Goal: Navigation & Orientation: Find specific page/section

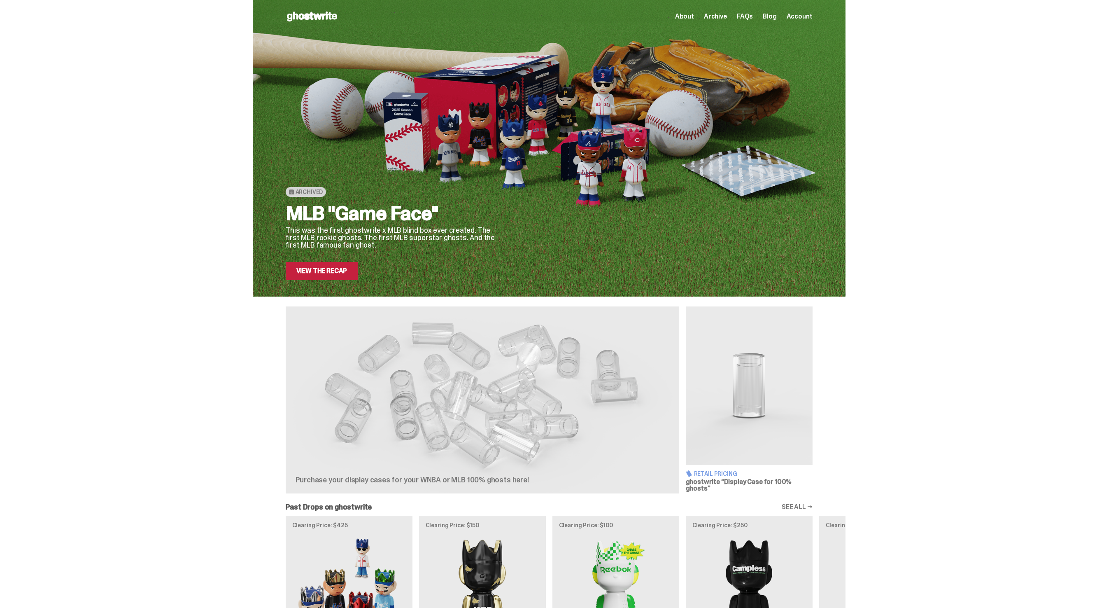
click at [914, 53] on div "Archived MLB "Game Face" This was the first ghostwrite x MLB blind box ever cre…" at bounding box center [549, 148] width 1098 height 296
click at [720, 15] on span "Archive" at bounding box center [715, 16] width 23 height 7
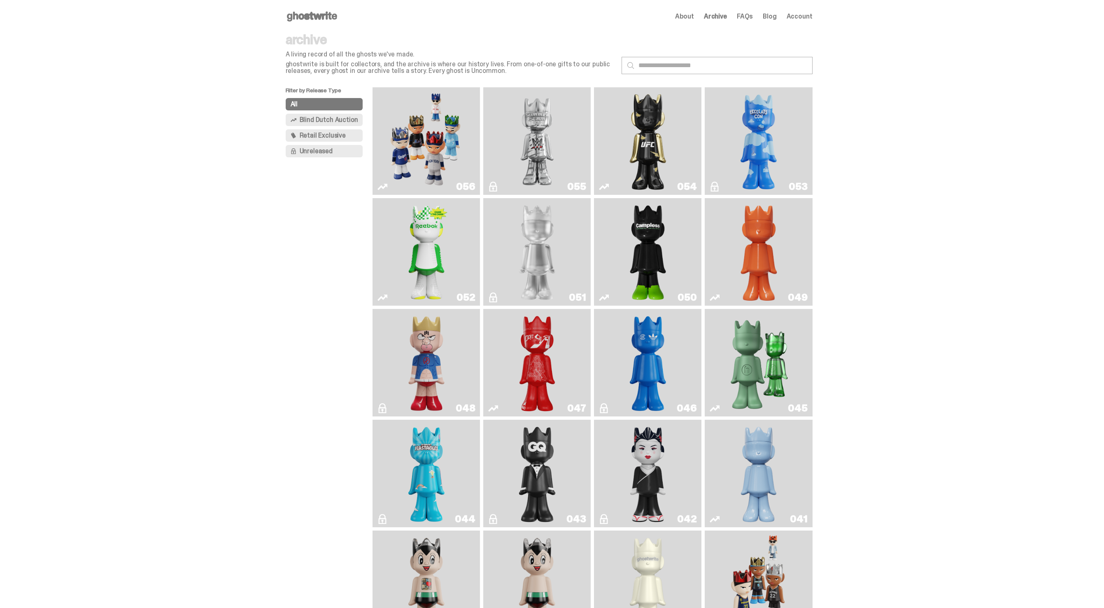
click at [575, 168] on img "I Was There SummerSlam" at bounding box center [537, 141] width 81 height 101
click at [678, 149] on link "054" at bounding box center [648, 141] width 98 height 101
click at [436, 122] on img "Game Face (2025)" at bounding box center [426, 141] width 81 height 101
click at [427, 104] on img "Game Face (2025)" at bounding box center [426, 141] width 81 height 101
click at [326, 121] on span "Blind Dutch Auction" at bounding box center [329, 119] width 58 height 7
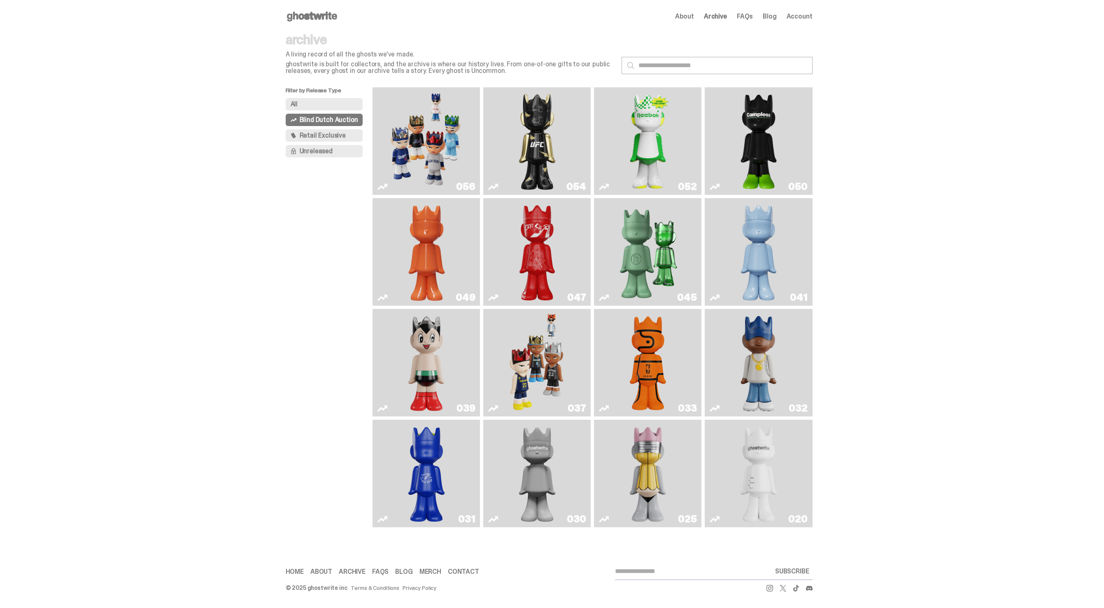
click at [328, 133] on span "Retail Exclusive" at bounding box center [323, 135] width 46 height 7
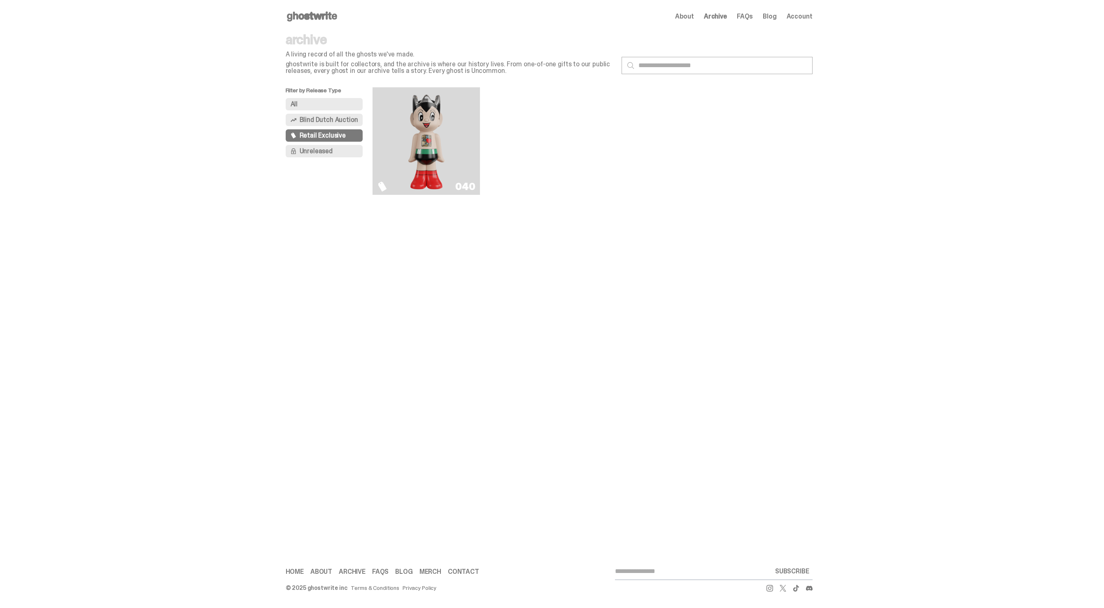
click at [328, 119] on span "Blind Dutch Auction" at bounding box center [329, 119] width 58 height 7
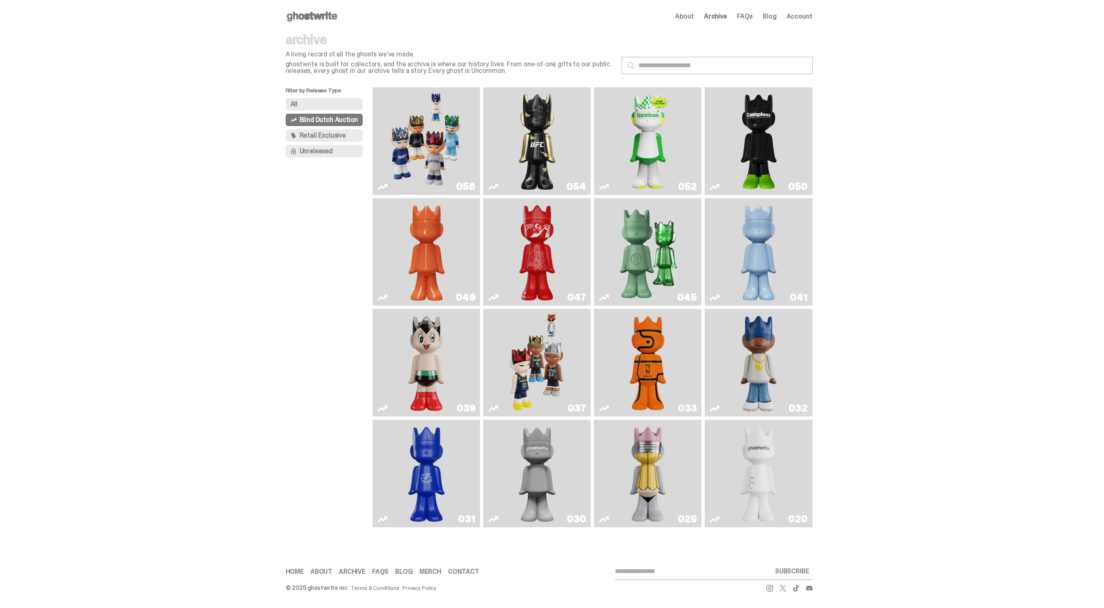
click at [324, 148] on span "Unreleased" at bounding box center [316, 151] width 33 height 7
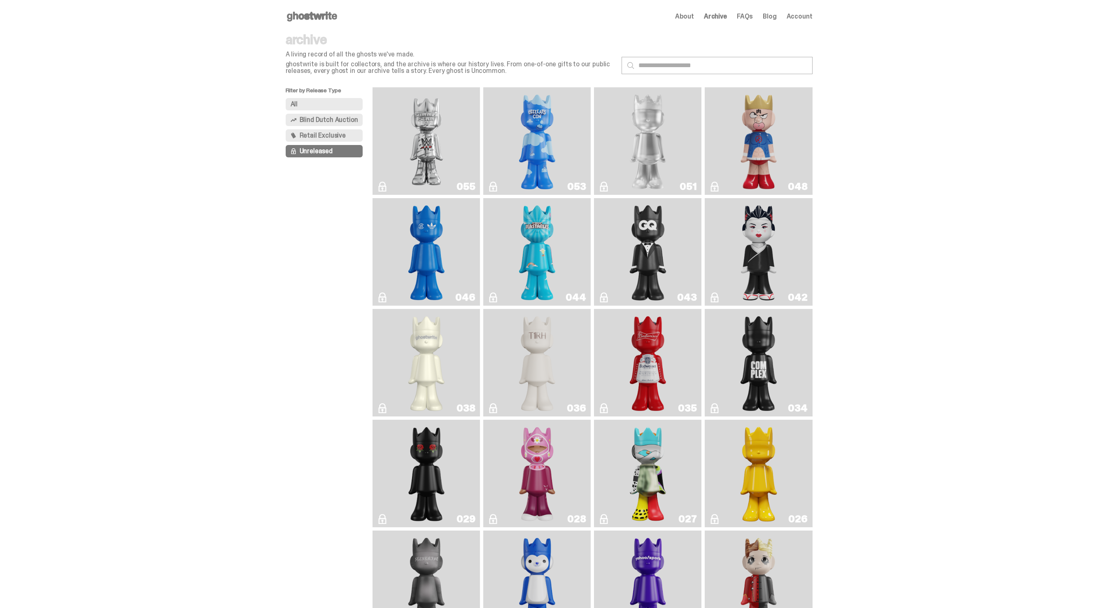
click at [324, 121] on span "Blind Dutch Auction" at bounding box center [329, 119] width 58 height 7
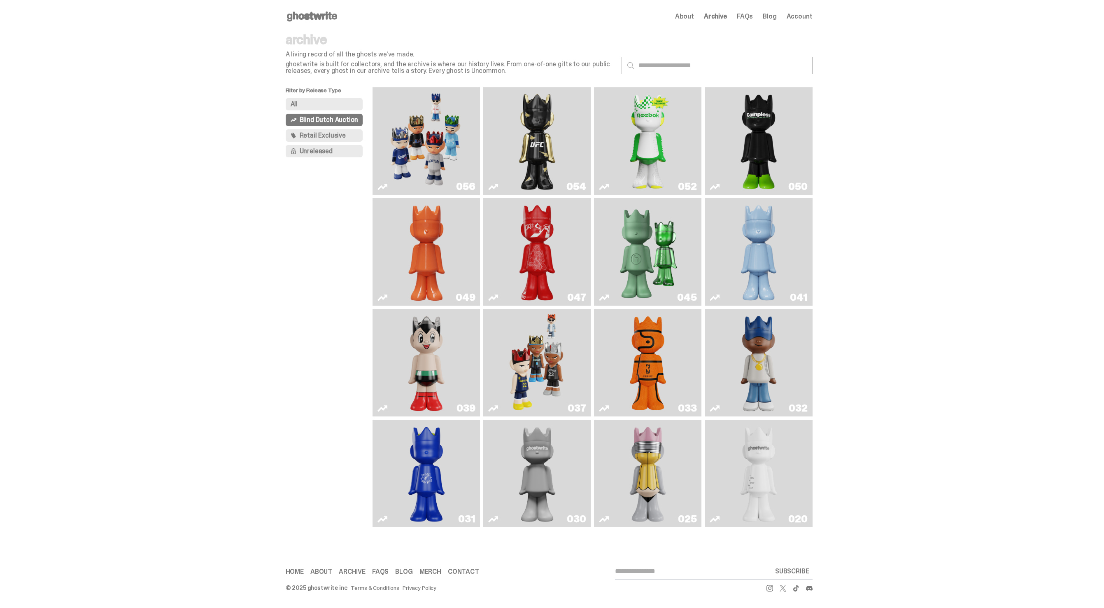
click at [326, 103] on button "All" at bounding box center [324, 104] width 77 height 12
